Goal: Participate in discussion: Participate in discussion

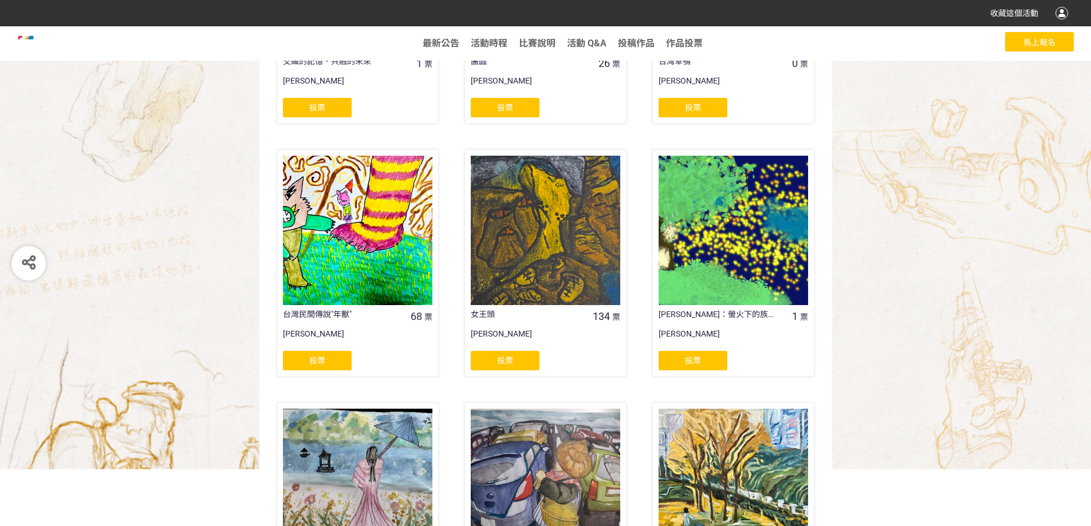
scroll to position [816, 0]
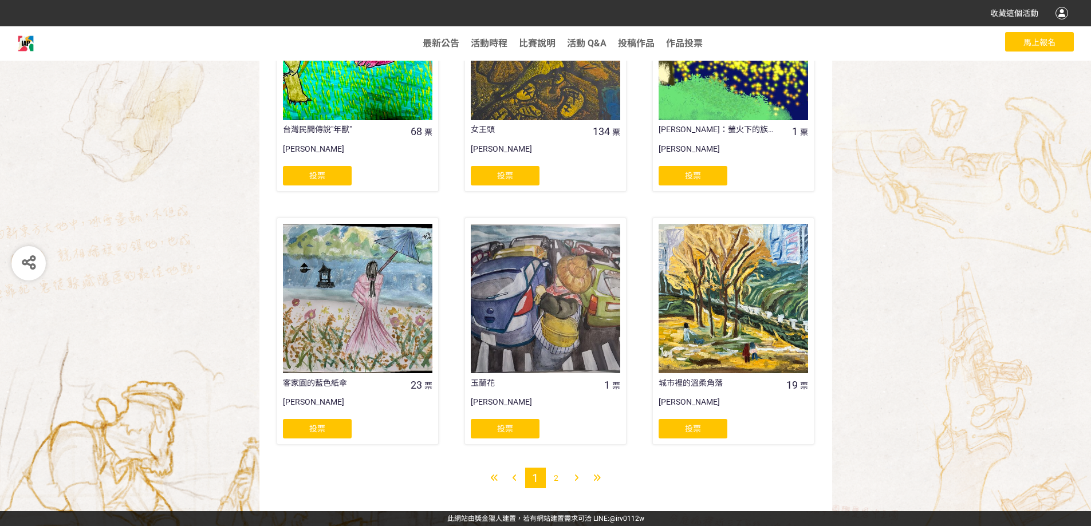
click at [553, 475] on div "2" at bounding box center [556, 478] width 21 height 21
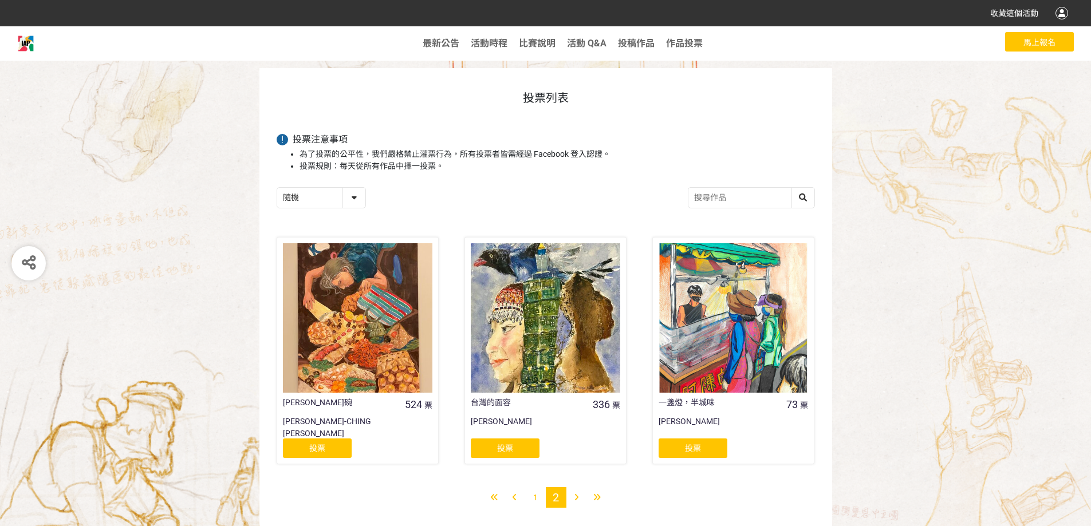
scroll to position [56, 0]
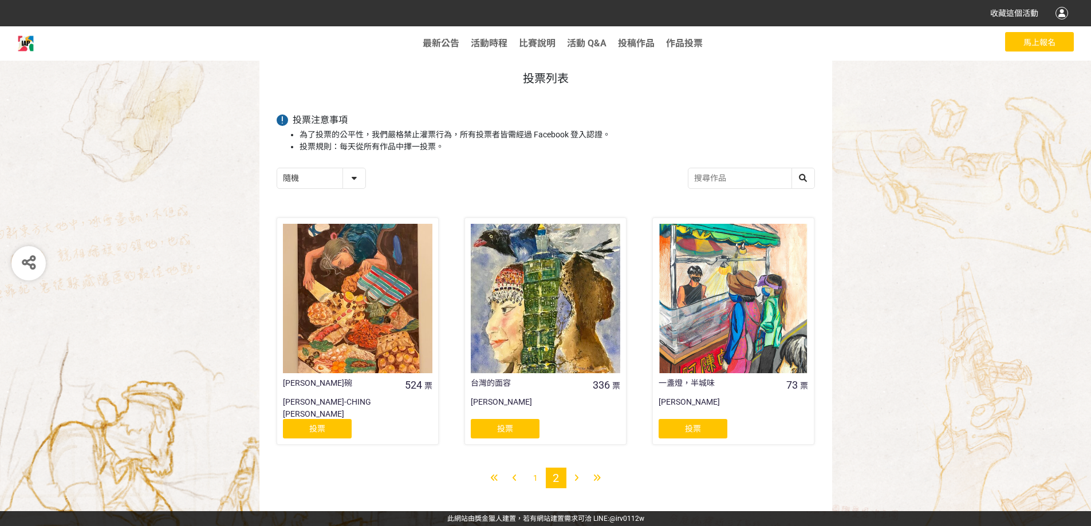
click at [538, 481] on div "1" at bounding box center [535, 478] width 21 height 21
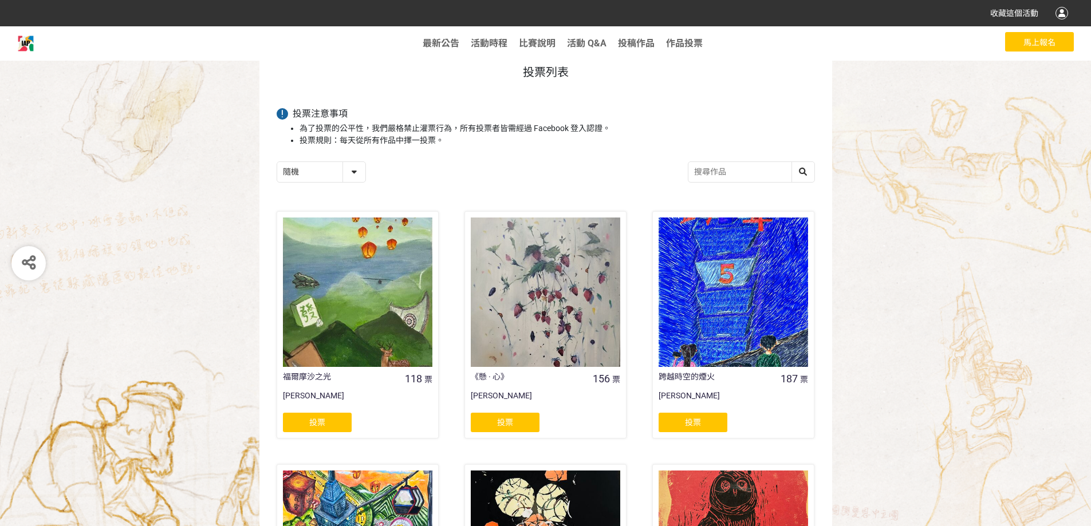
scroll to position [14, 0]
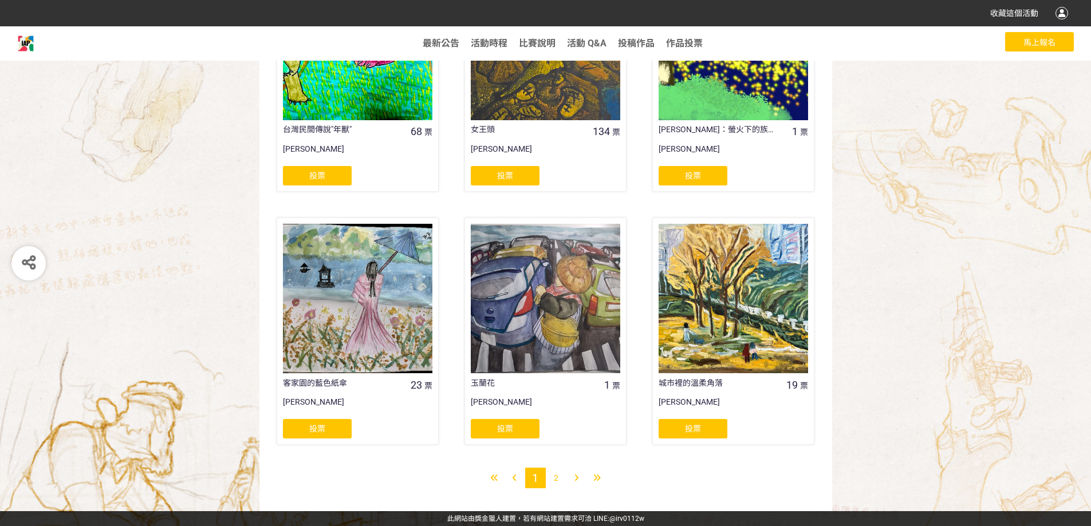
click at [559, 477] on div "2" at bounding box center [556, 478] width 21 height 21
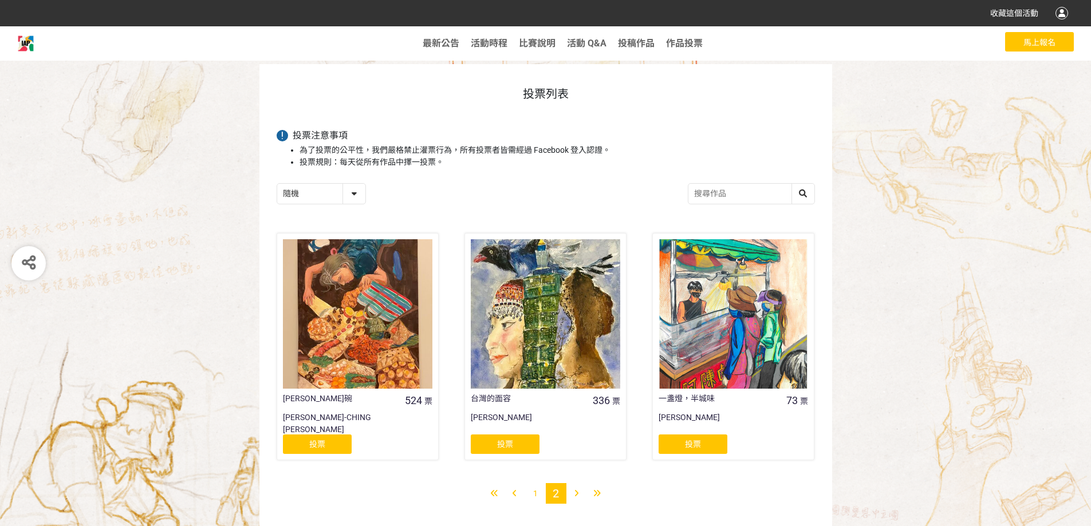
scroll to position [56, 0]
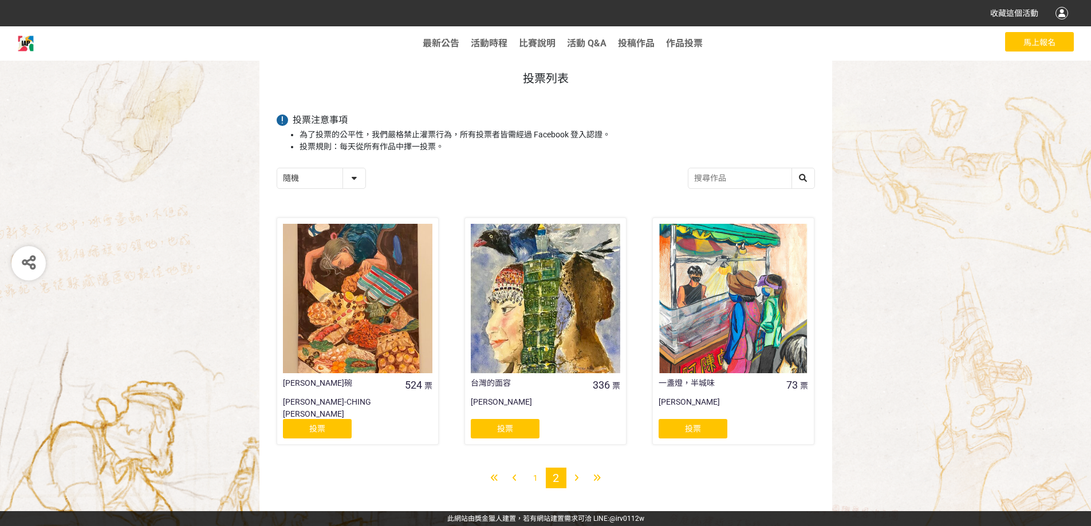
click at [401, 336] on div at bounding box center [357, 298] width 149 height 149
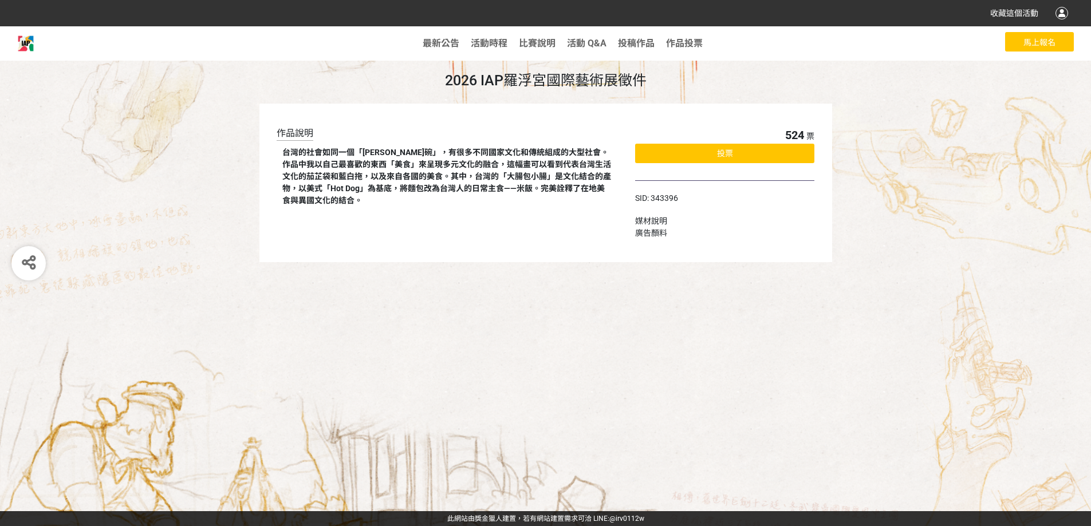
click at [734, 159] on div "投票" at bounding box center [724, 153] width 179 height 19
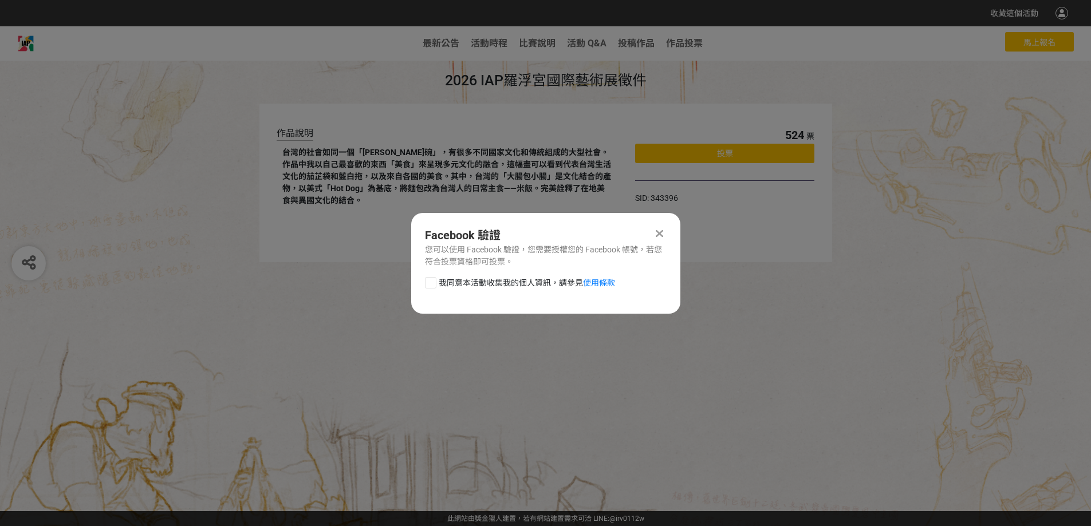
click at [432, 282] on div at bounding box center [430, 282] width 11 height 11
checkbox input "true"
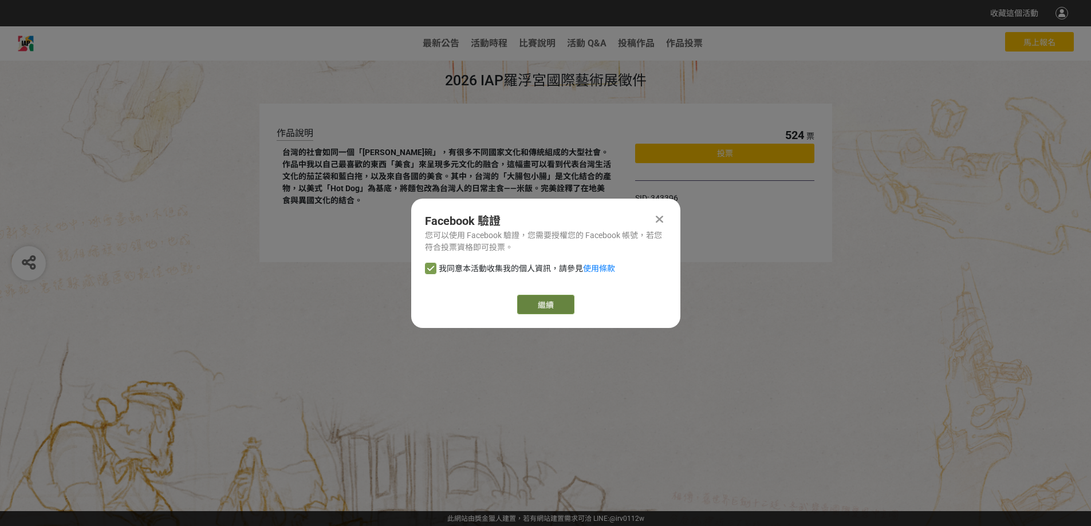
click at [544, 299] on link "繼續" at bounding box center [545, 304] width 57 height 19
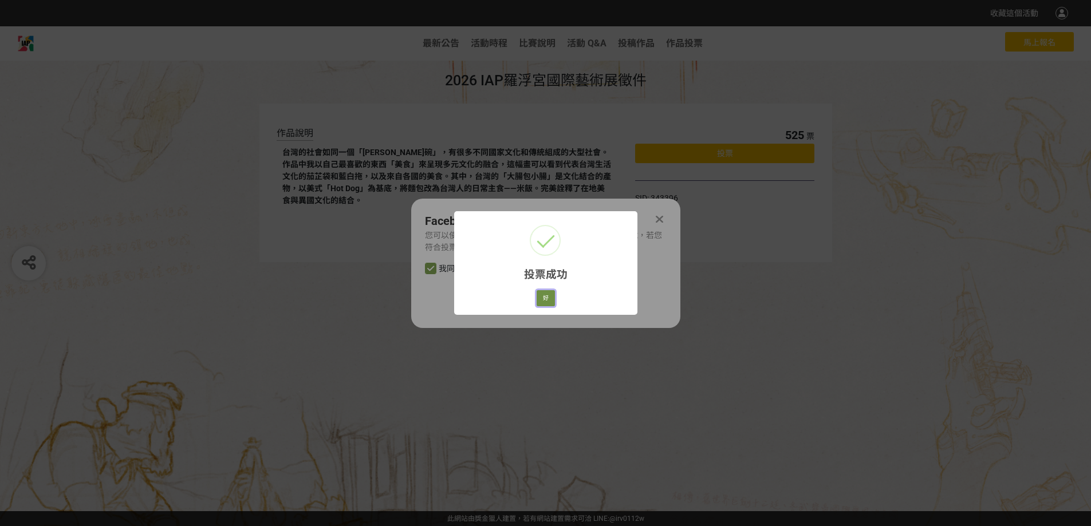
click at [547, 303] on button "好" at bounding box center [546, 298] width 18 height 16
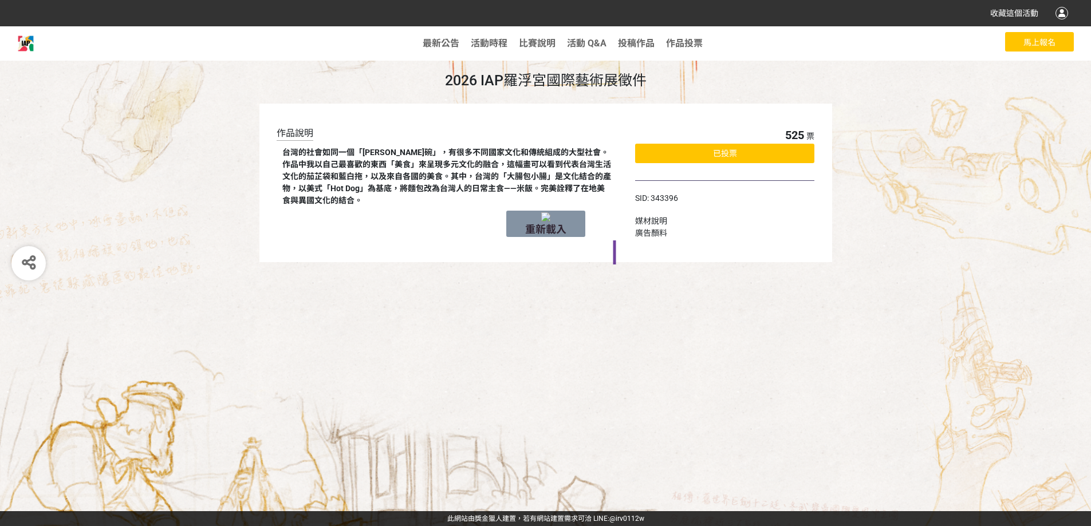
drag, startPoint x: 615, startPoint y: 241, endPoint x: 605, endPoint y: 313, distance: 73.4
drag, startPoint x: 620, startPoint y: 267, endPoint x: 607, endPoint y: 334, distance: 68.9
click at [27, 47] on img at bounding box center [25, 43] width 17 height 17
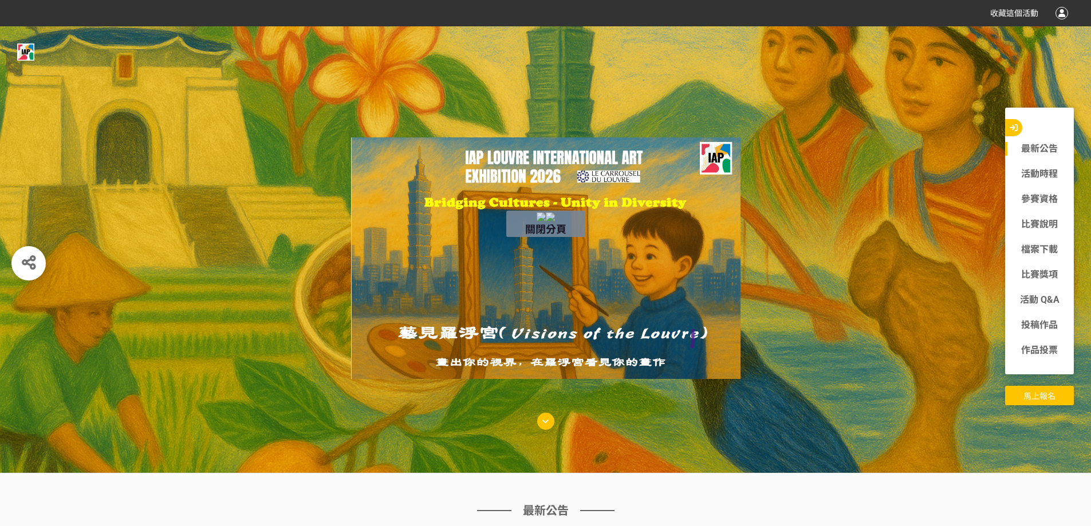
drag, startPoint x: 692, startPoint y: 348, endPoint x: 681, endPoint y: 385, distance: 38.8
